Goal: Transaction & Acquisition: Purchase product/service

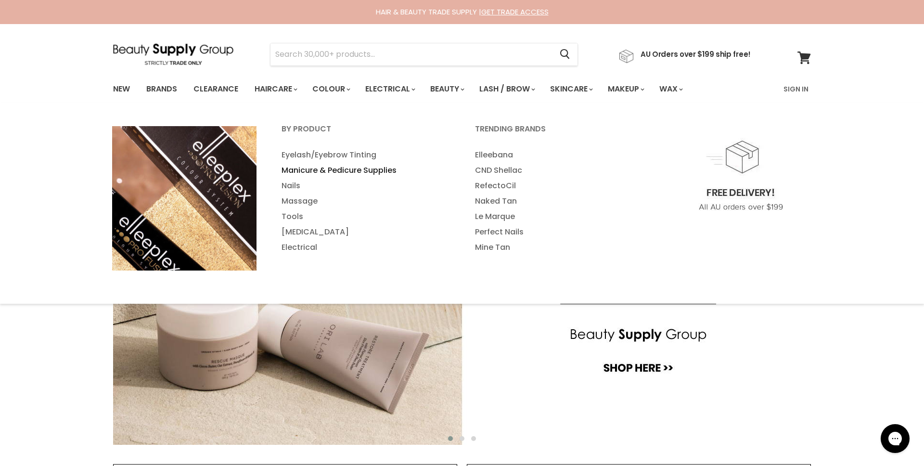
click at [357, 169] on link "Manicure & Pedicure Supplies" at bounding box center [364, 170] width 191 height 15
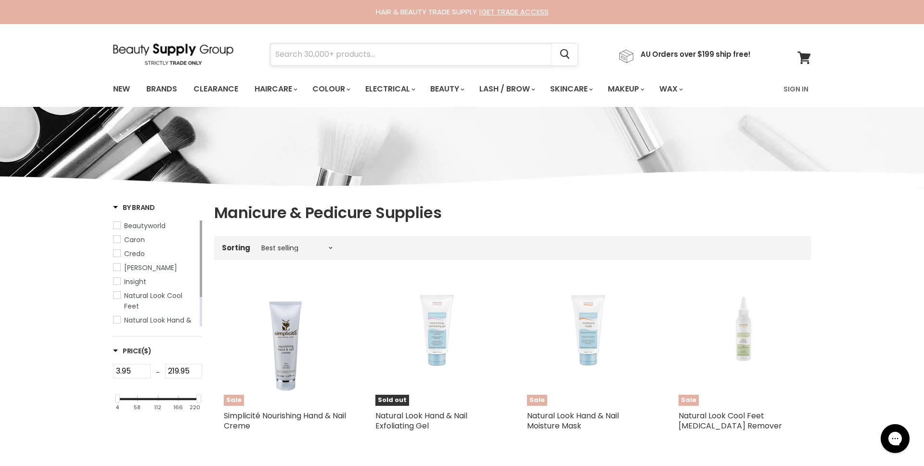
click at [348, 53] on input "Search" at bounding box center [410, 54] width 281 height 22
click at [348, 52] on input "Search" at bounding box center [410, 54] width 281 height 22
type input "opi"
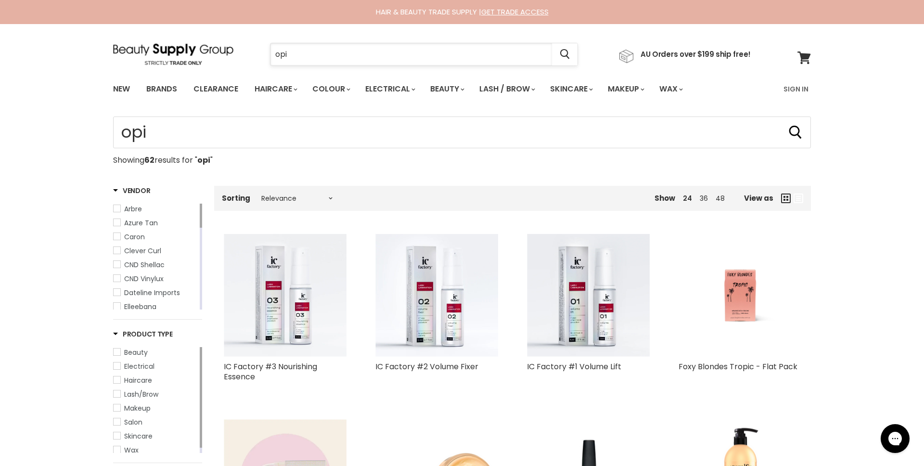
click at [305, 50] on input "opi" at bounding box center [410, 54] width 281 height 22
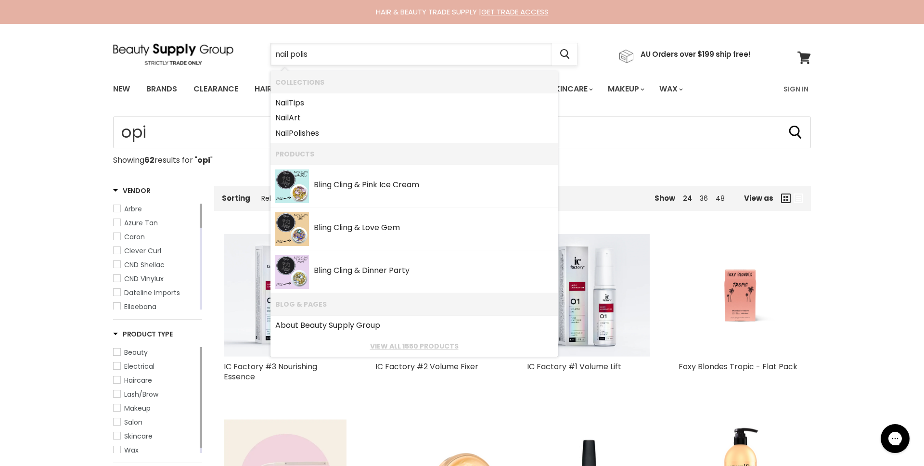
type input "nail polish"
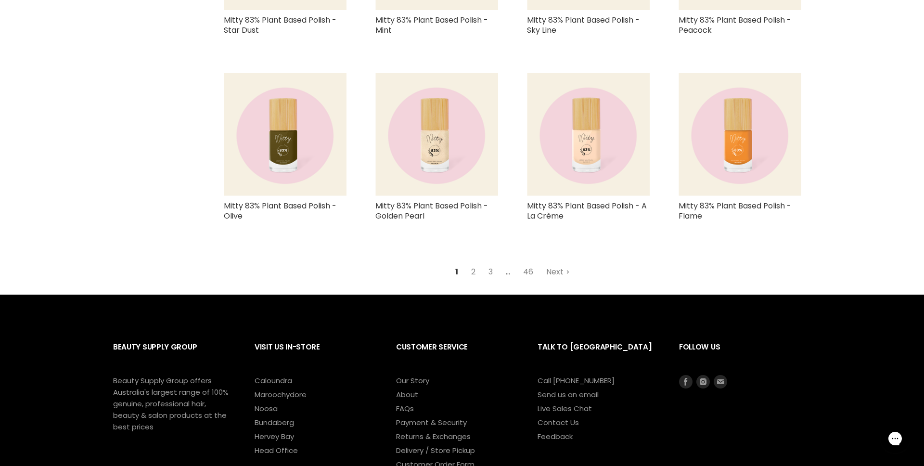
scroll to position [1135, 0]
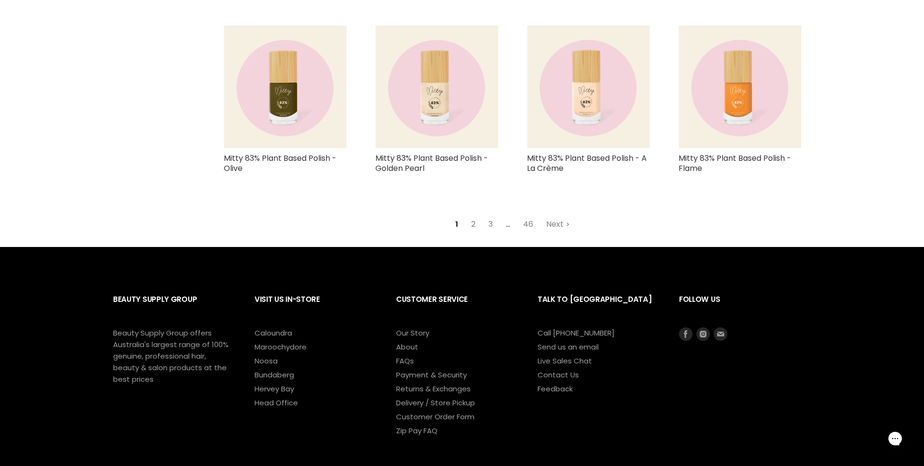
click at [470, 221] on link "2" at bounding box center [473, 223] width 15 height 17
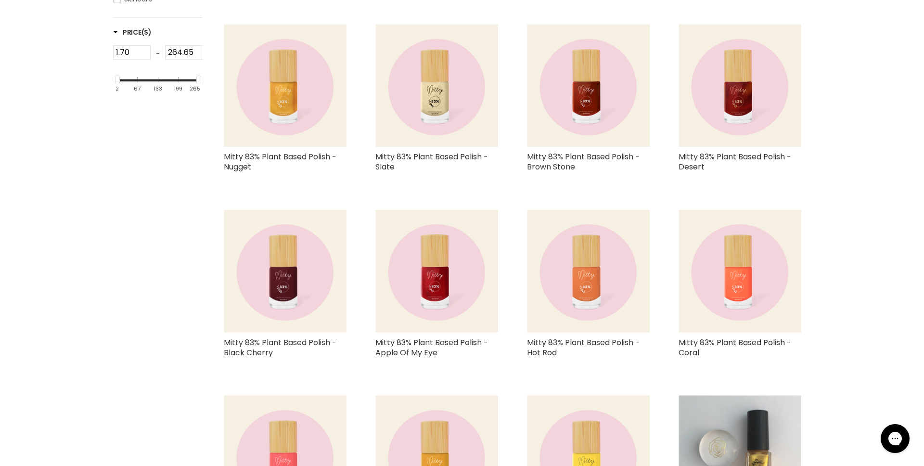
scroll to position [393, 0]
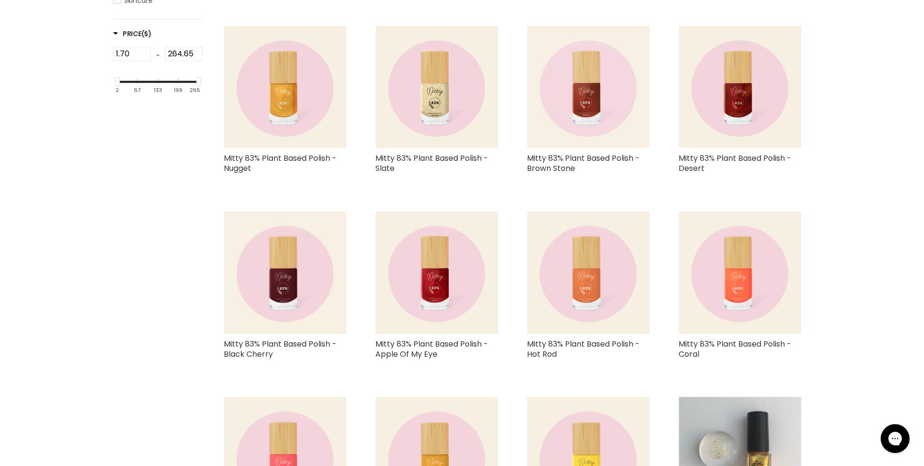
click at [592, 96] on img "Main content" at bounding box center [588, 86] width 123 height 123
